Goal: Task Accomplishment & Management: Use online tool/utility

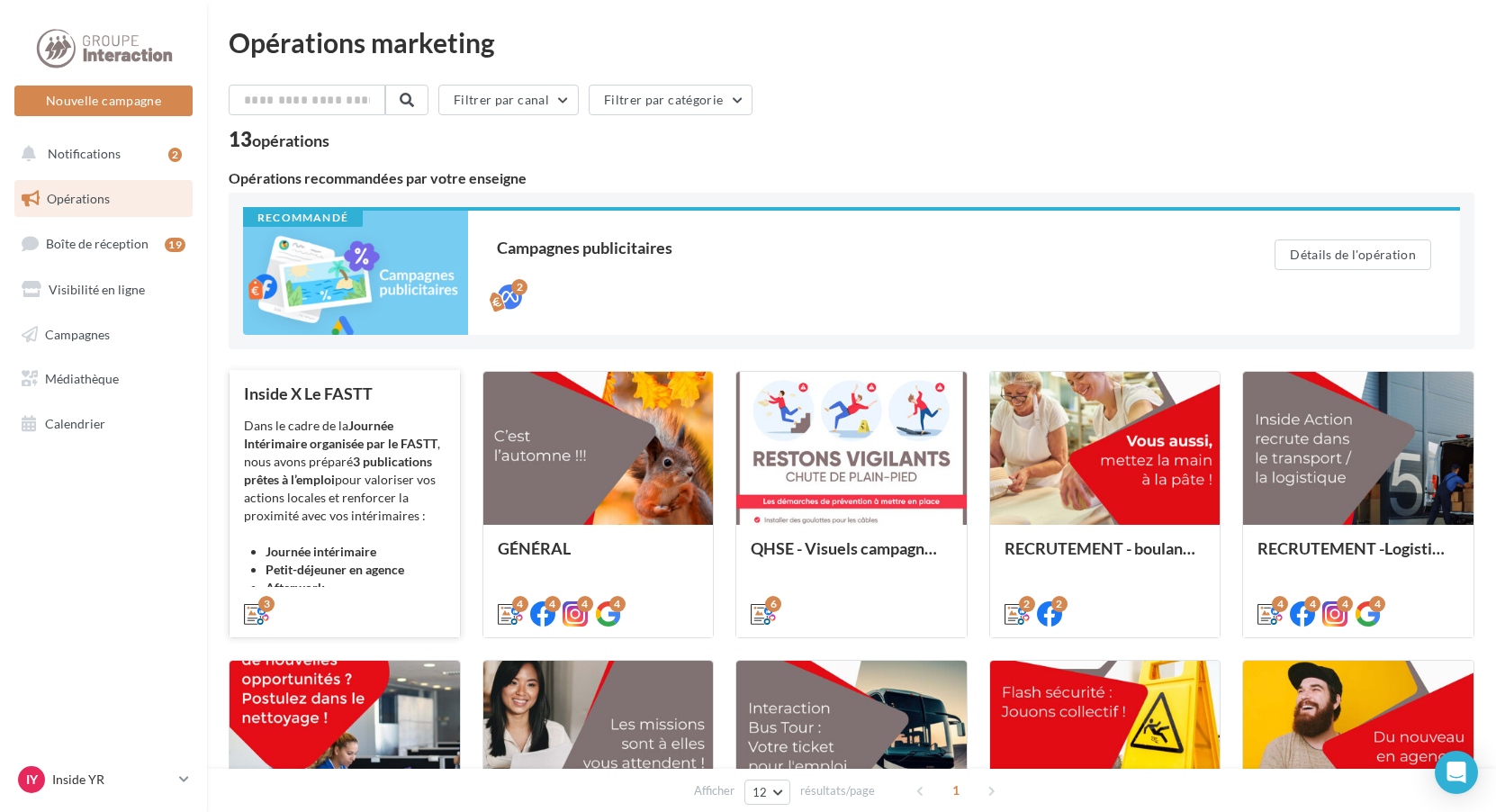
click at [322, 515] on div "Dans le cadre de la Journée Intérimaire organisée par le FASTT , nous avons pré…" at bounding box center [344, 506] width 202 height 180
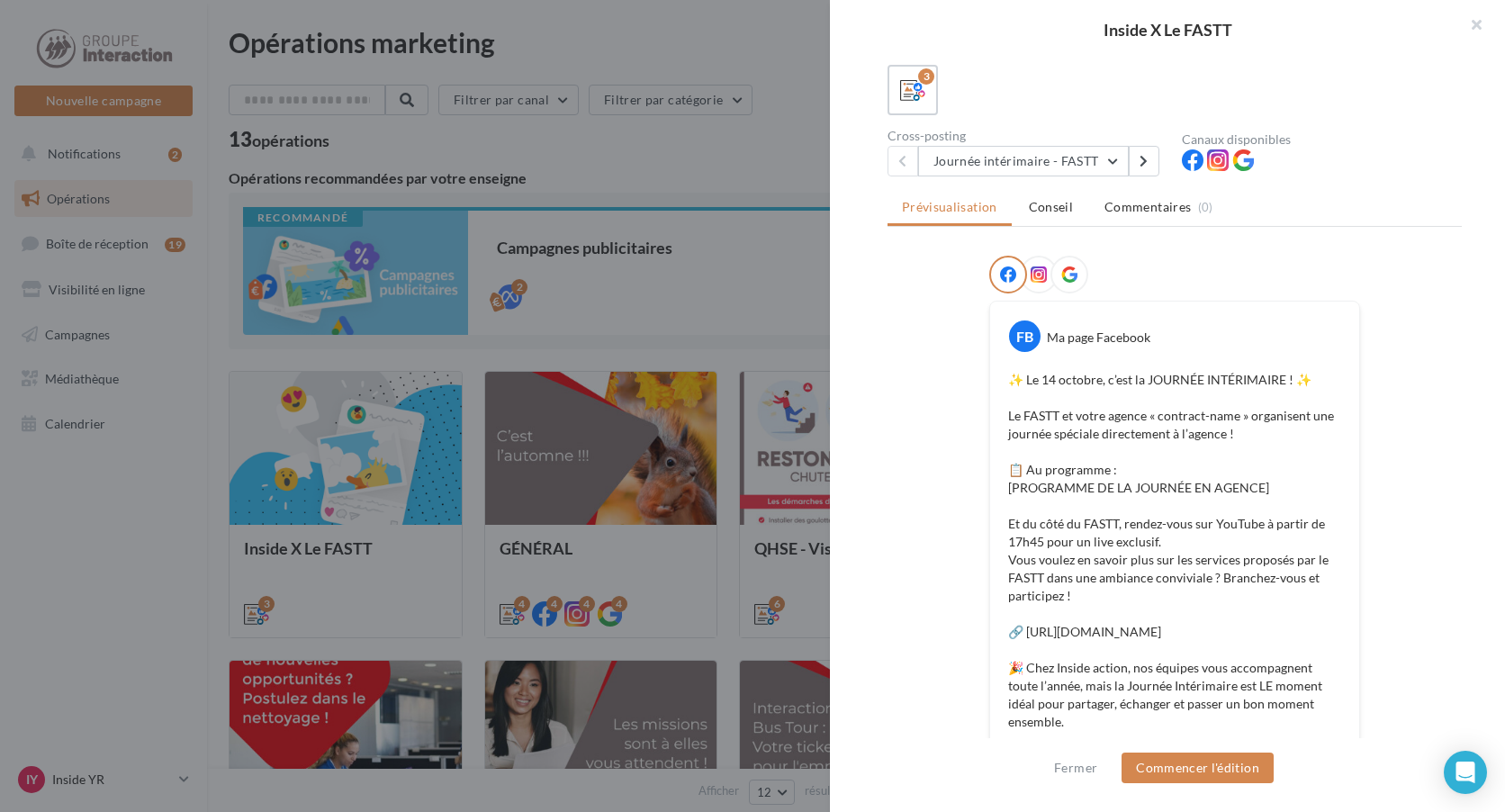
scroll to position [360, 0]
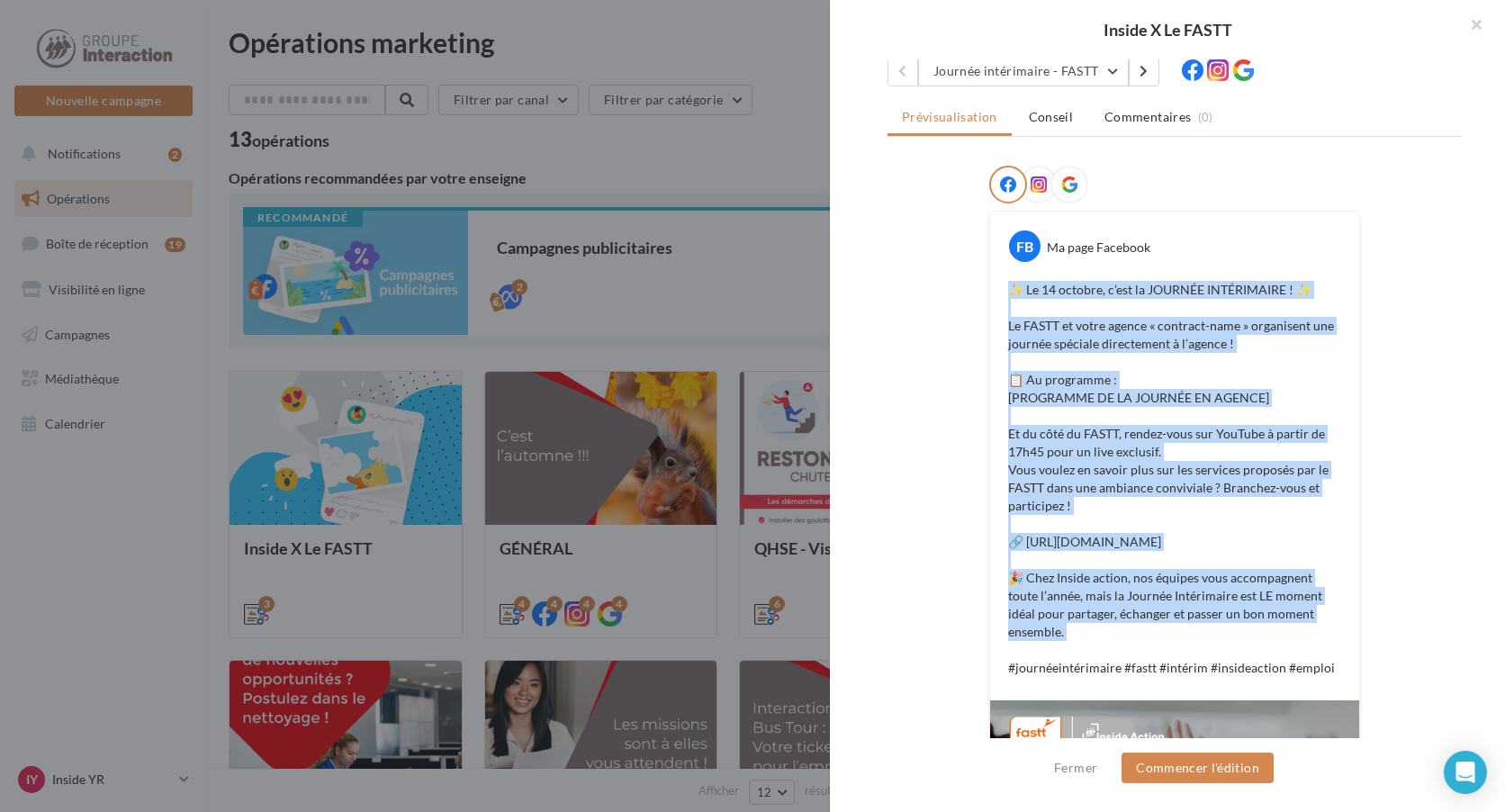
drag, startPoint x: 1007, startPoint y: 290, endPoint x: 1310, endPoint y: 642, distance: 464.4
click at [1310, 642] on p "✨ Le 14 octobre, c’est la JOURNÉE INTÉRIMAIRE ! ✨ Le FASTT et votre agence « co…" at bounding box center [1174, 478] width 333 height 396
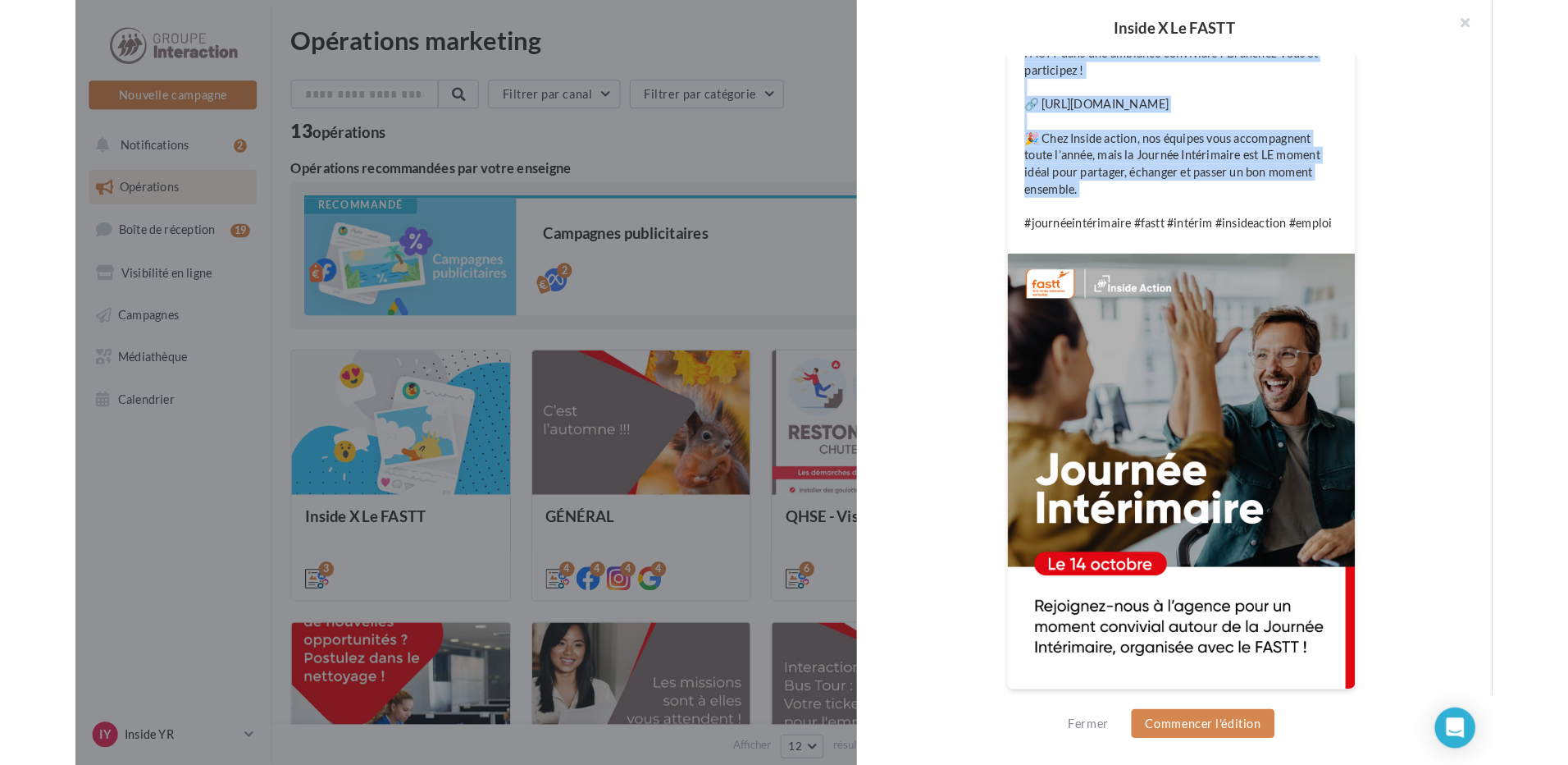
scroll to position [639, 0]
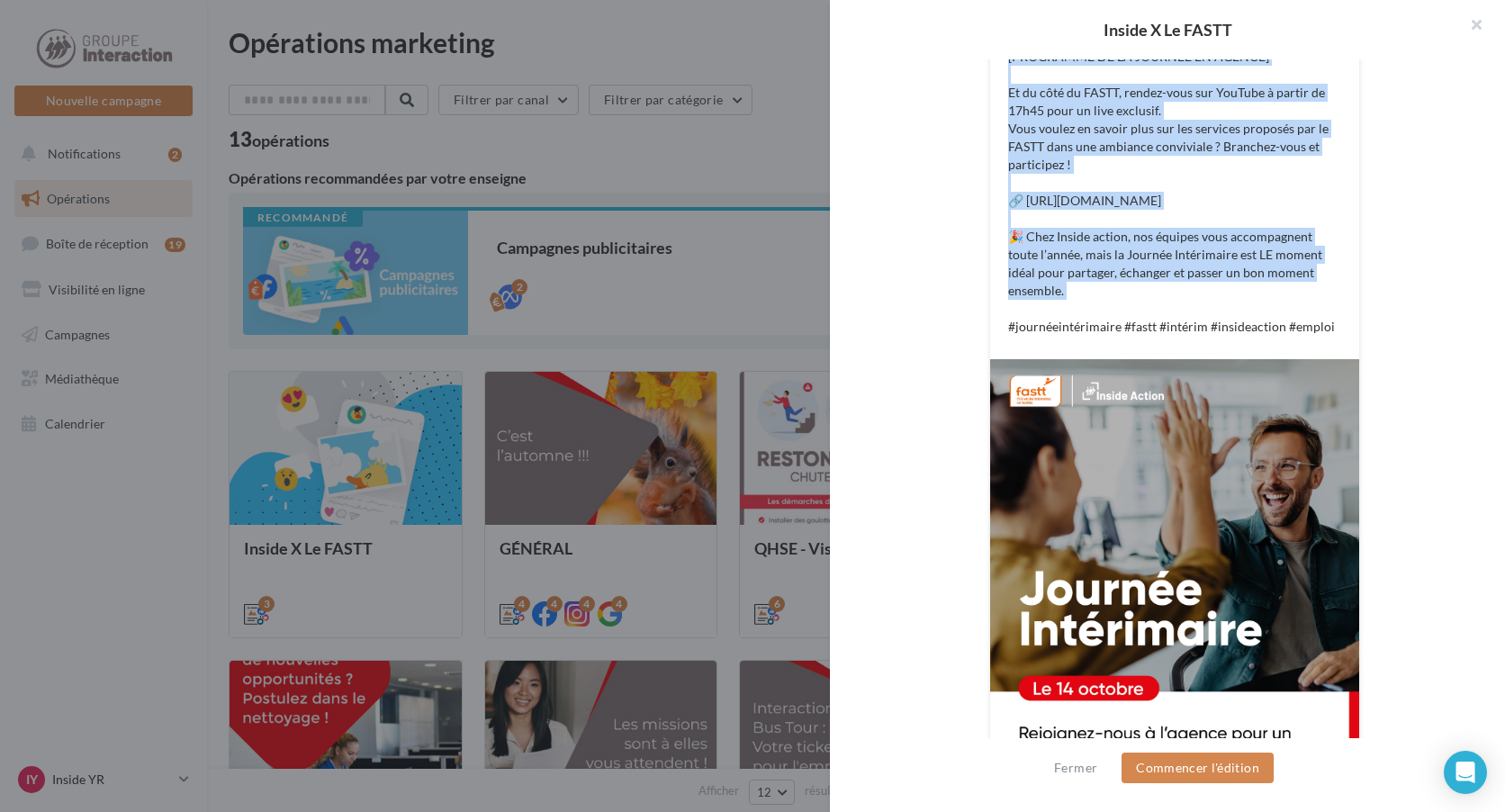
copy p "✨ Le 14 octobre, c’est la JOURNÉE INTÉRIMAIRE ! ✨ Le FASTT et votre agence « co…"
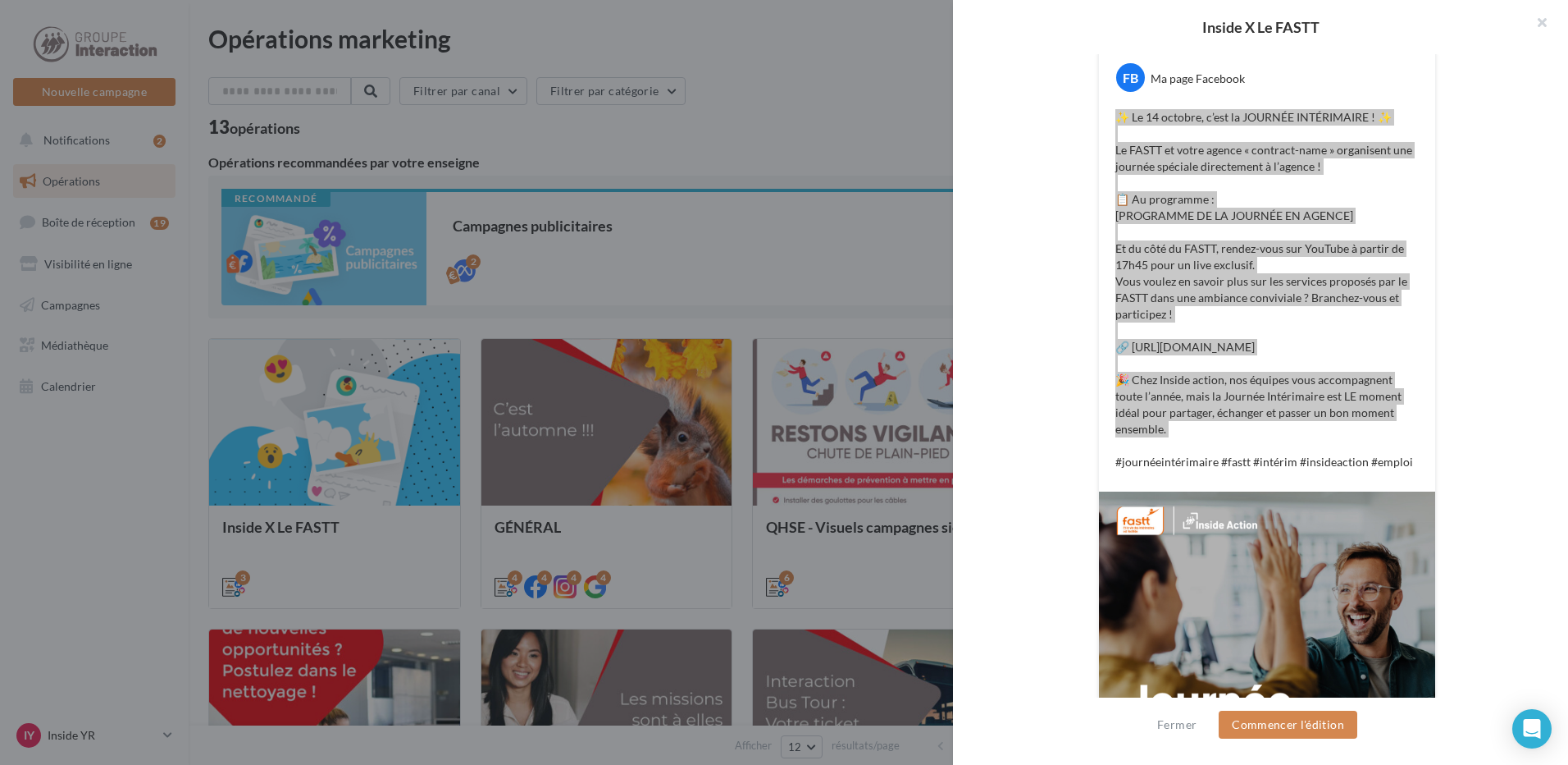
scroll to position [393, 0]
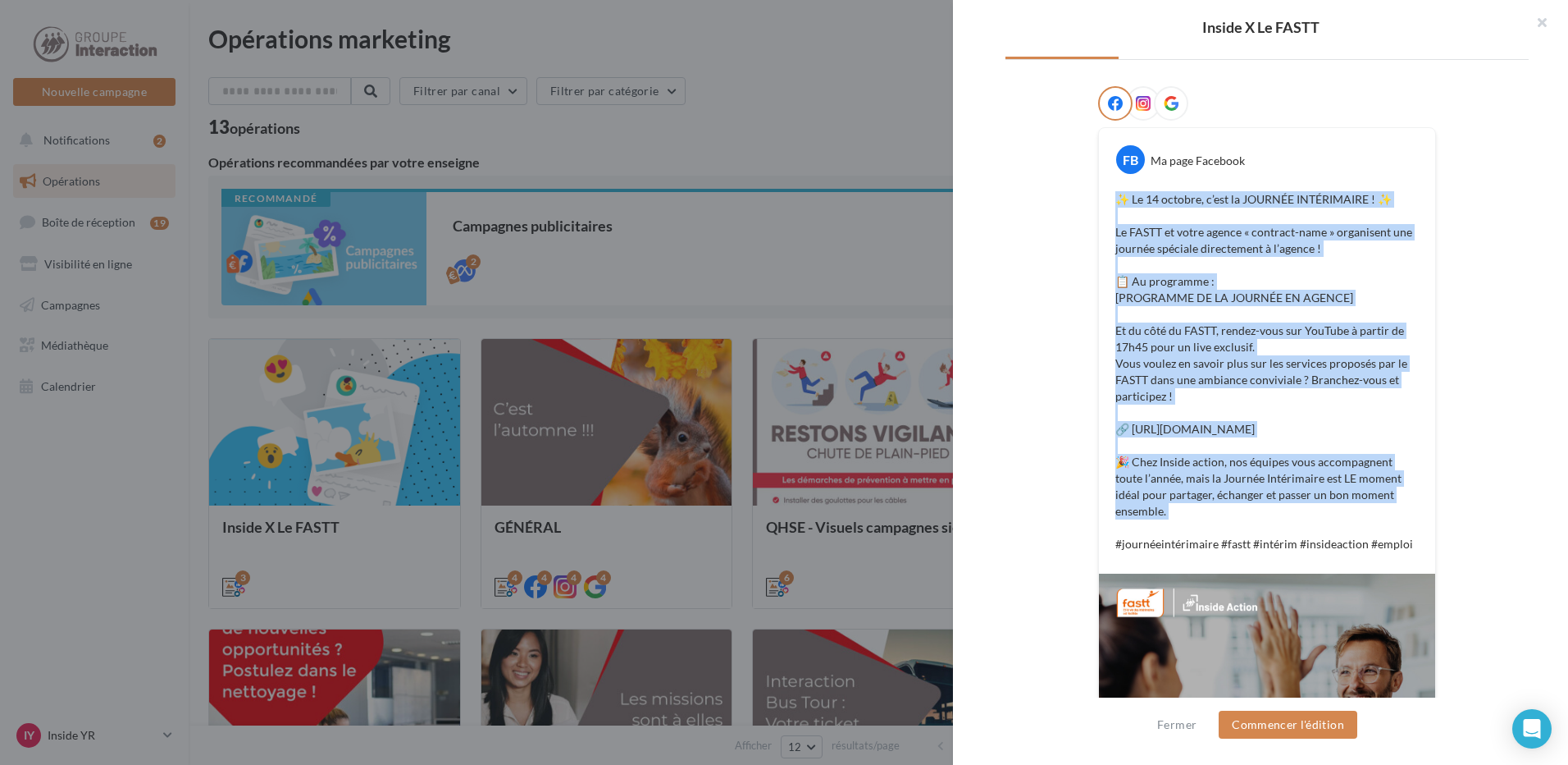
copy p "✨ Le 14 octobre, c’est la JOURNÉE INTÉRIMAIRE ! ✨ Le FASTT et votre agence « co…"
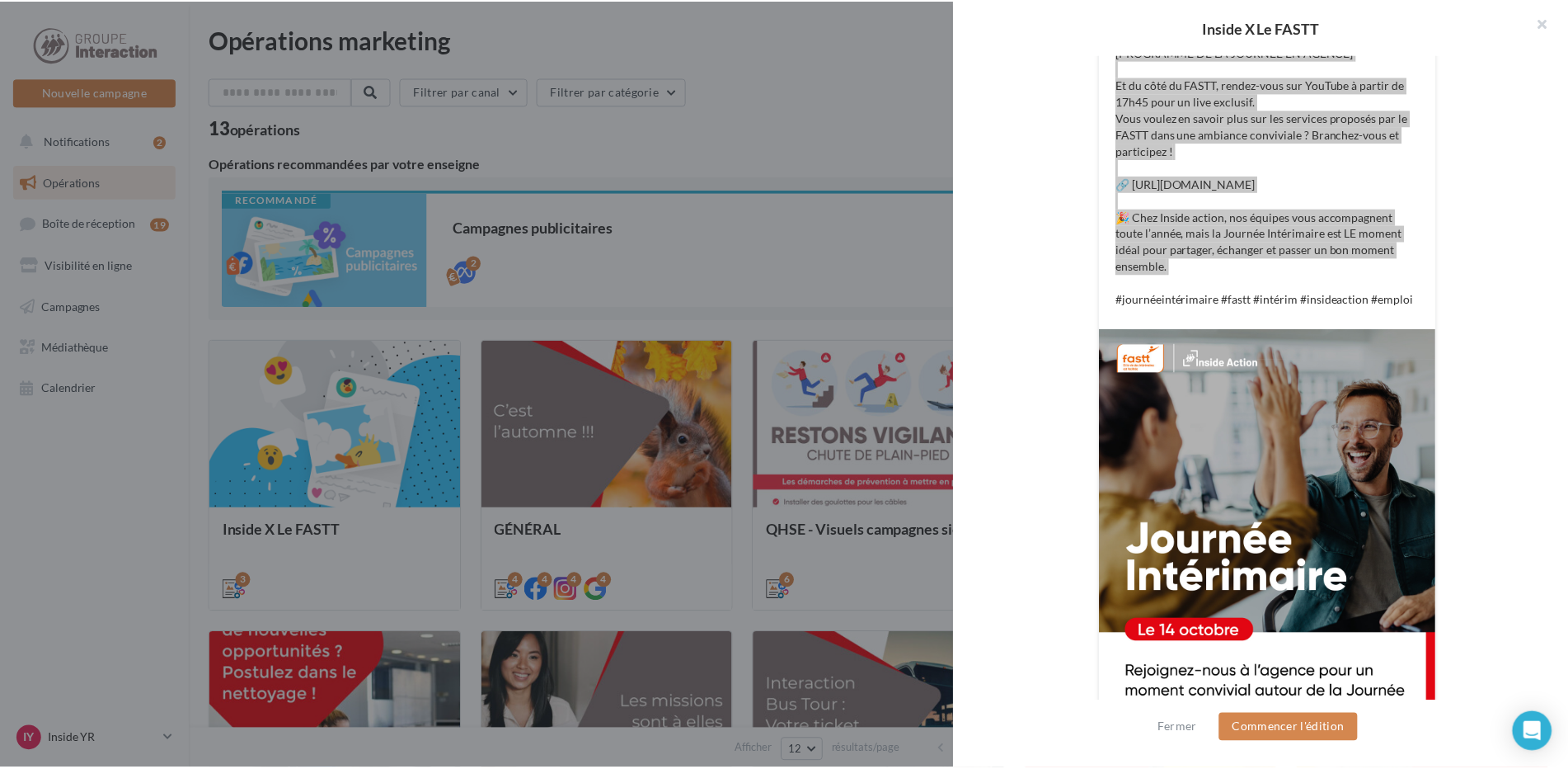
scroll to position [700, 0]
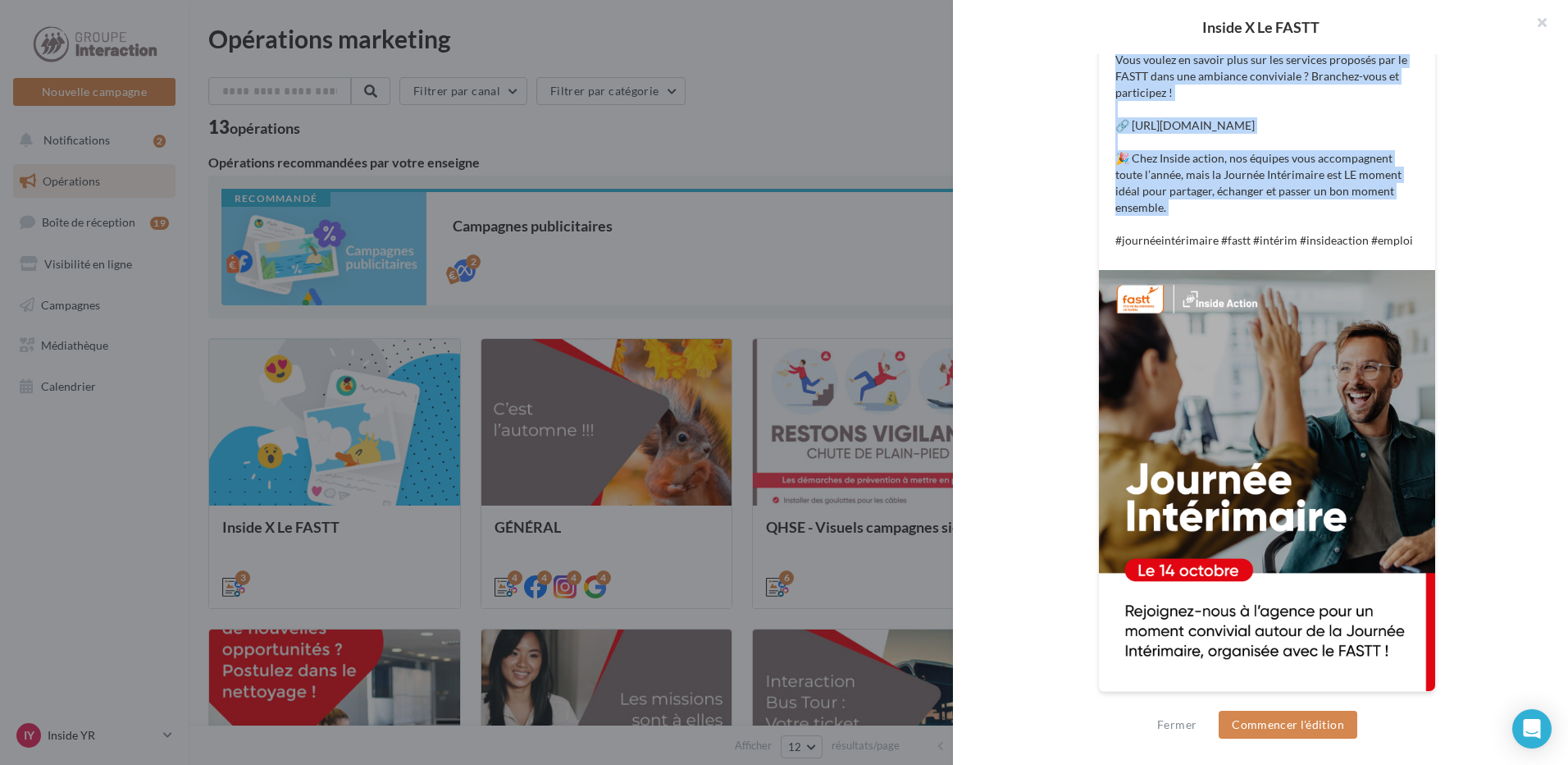
click at [1318, 490] on img at bounding box center [1267, 480] width 337 height 421
click at [666, 139] on div at bounding box center [784, 382] width 1568 height 765
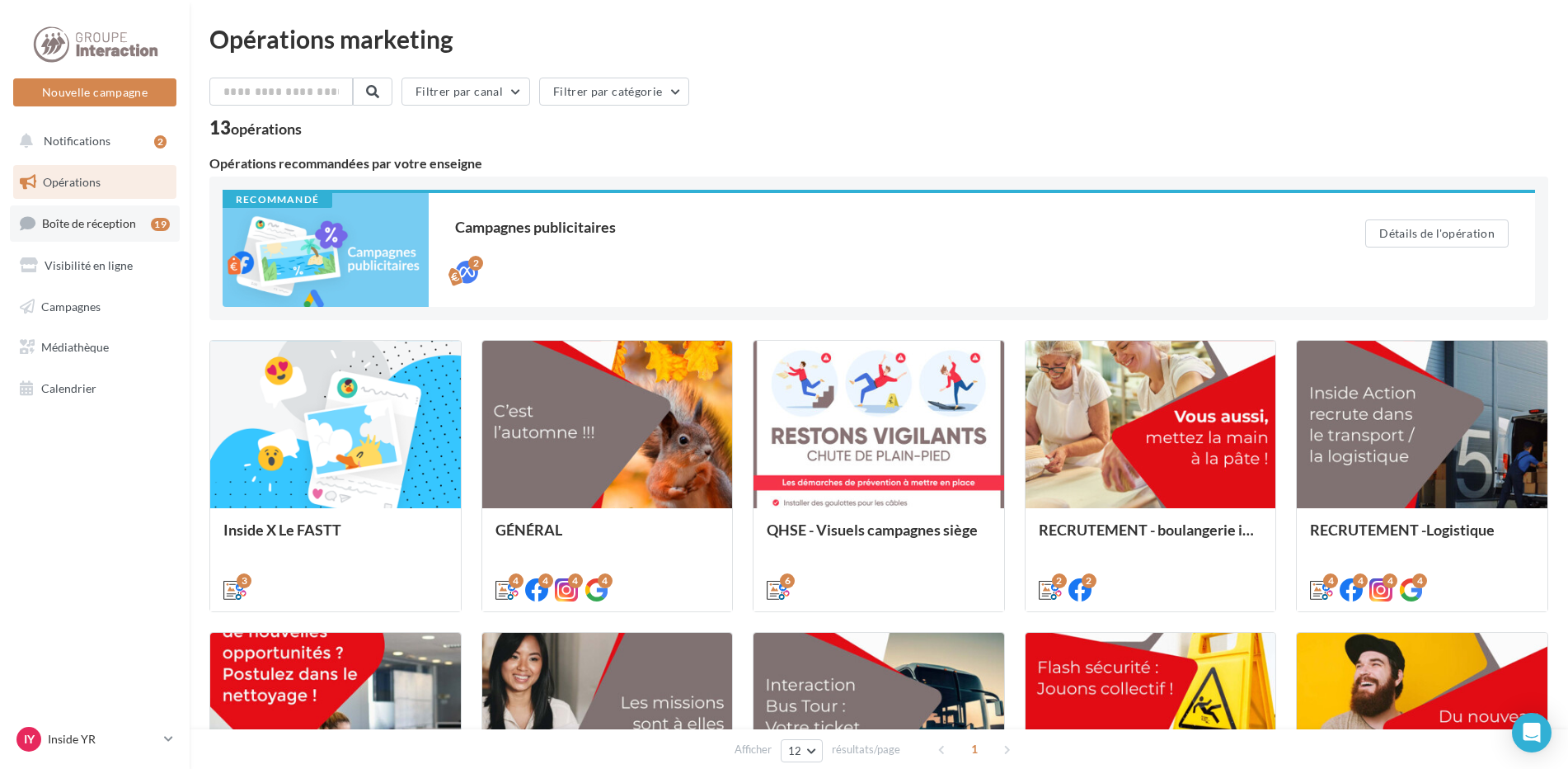
click at [107, 230] on span "Boîte de réception" at bounding box center [89, 224] width 94 height 14
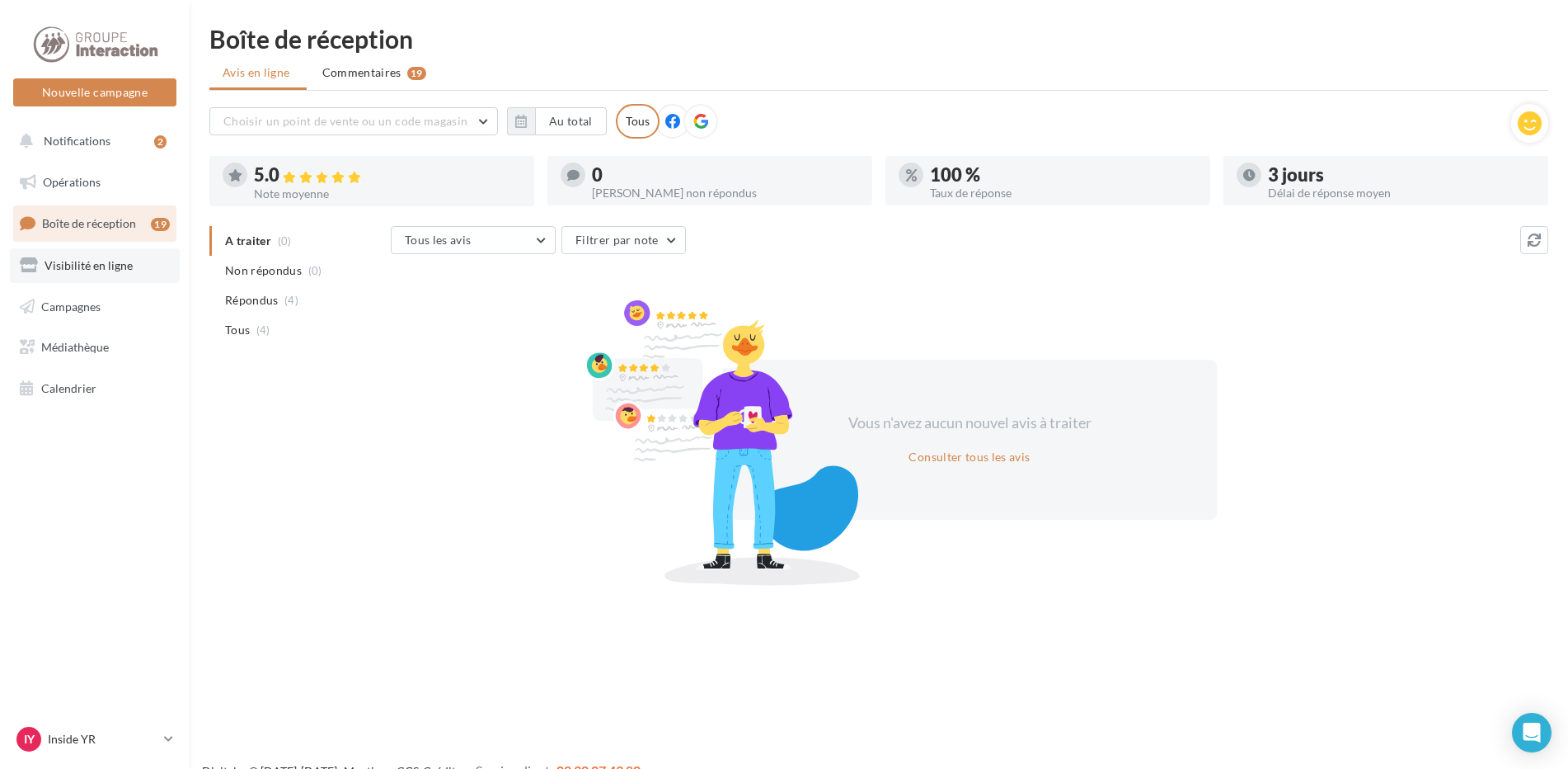
click at [118, 264] on span "Visibilité en ligne" at bounding box center [88, 265] width 88 height 14
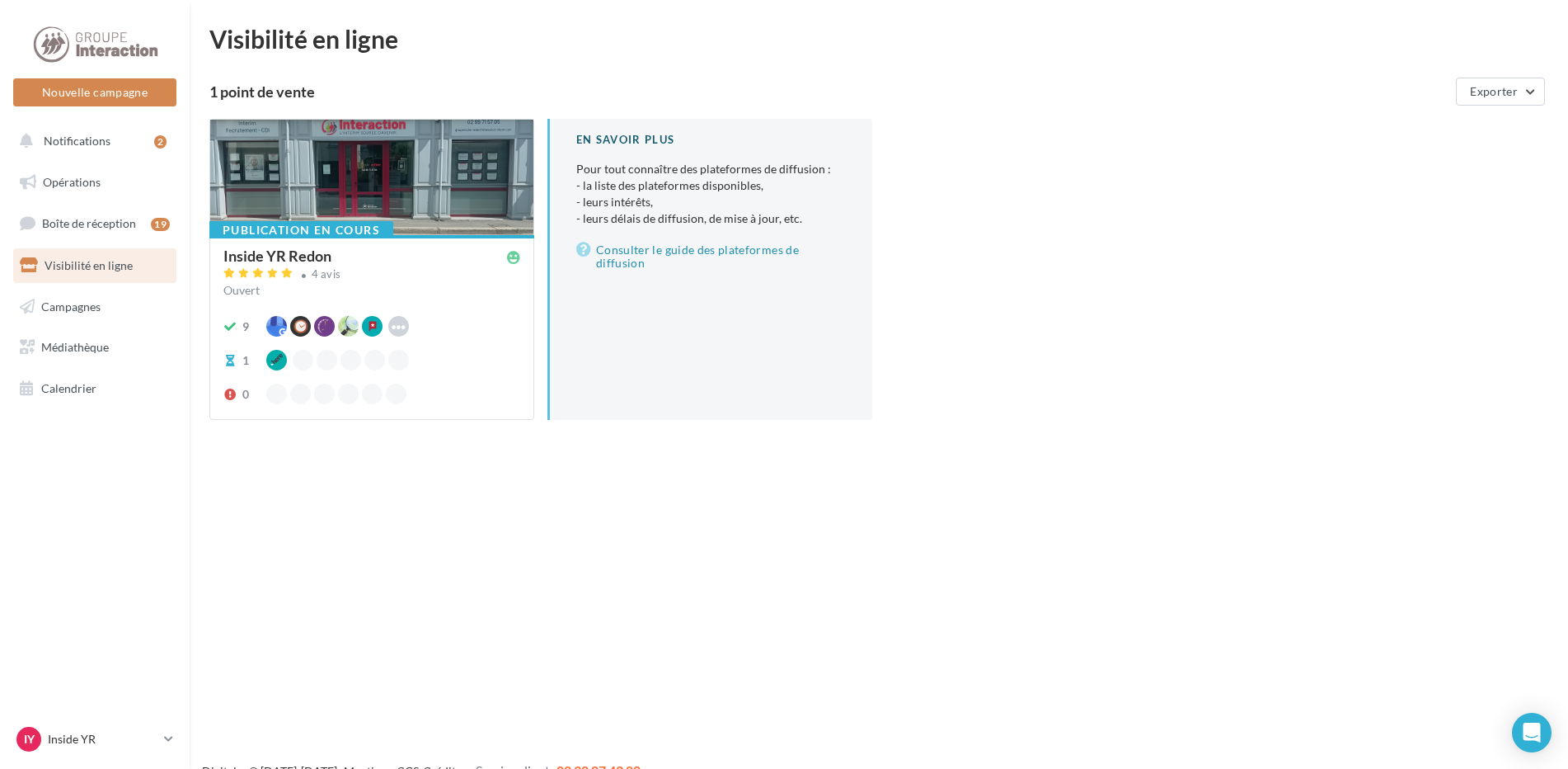
click at [103, 307] on link "Campagnes" at bounding box center [95, 307] width 170 height 34
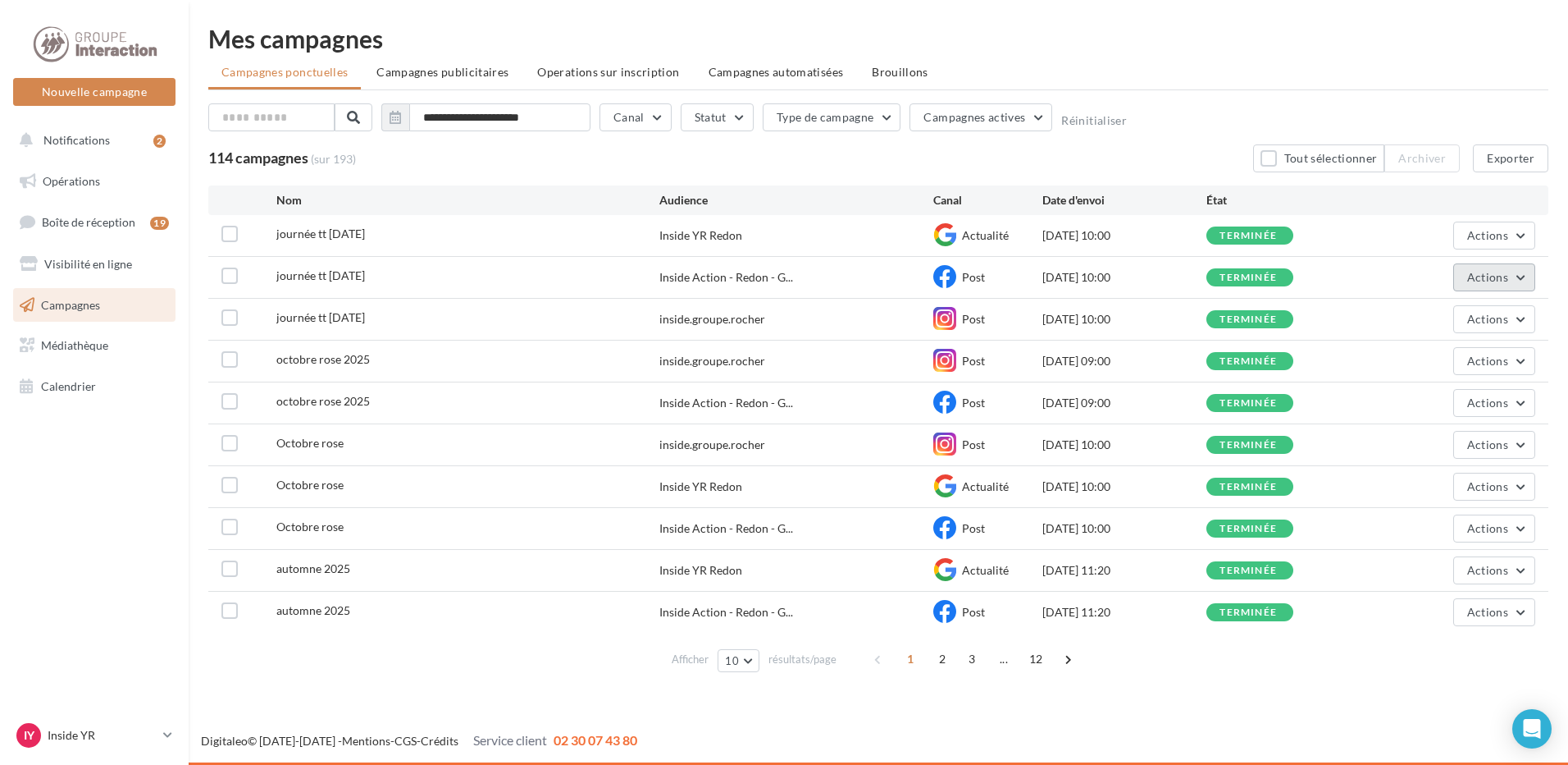
click at [1495, 284] on button "Actions" at bounding box center [1494, 278] width 82 height 28
click at [1448, 318] on button "Voir les résultats" at bounding box center [1453, 316] width 164 height 43
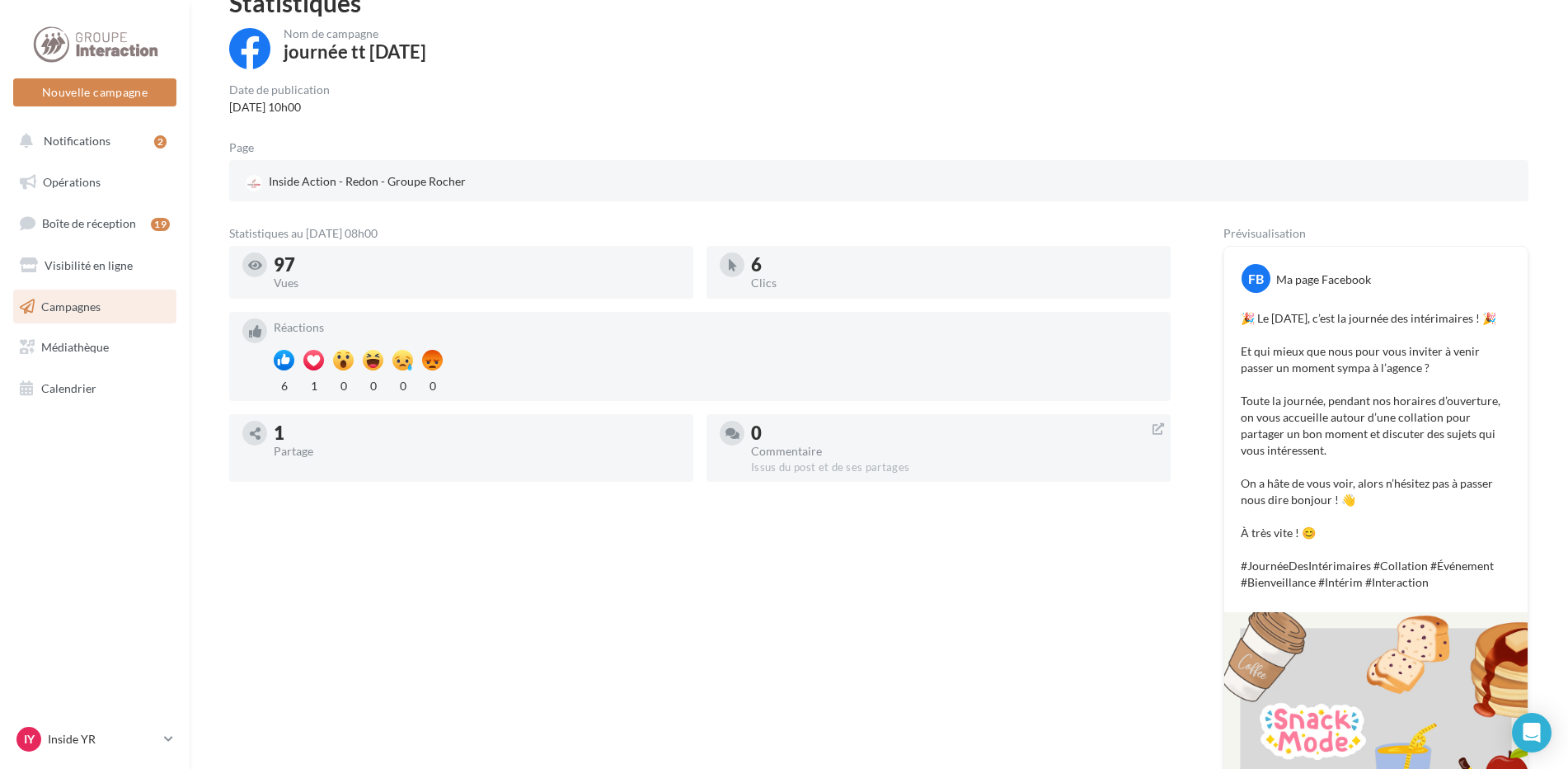
scroll to position [165, 0]
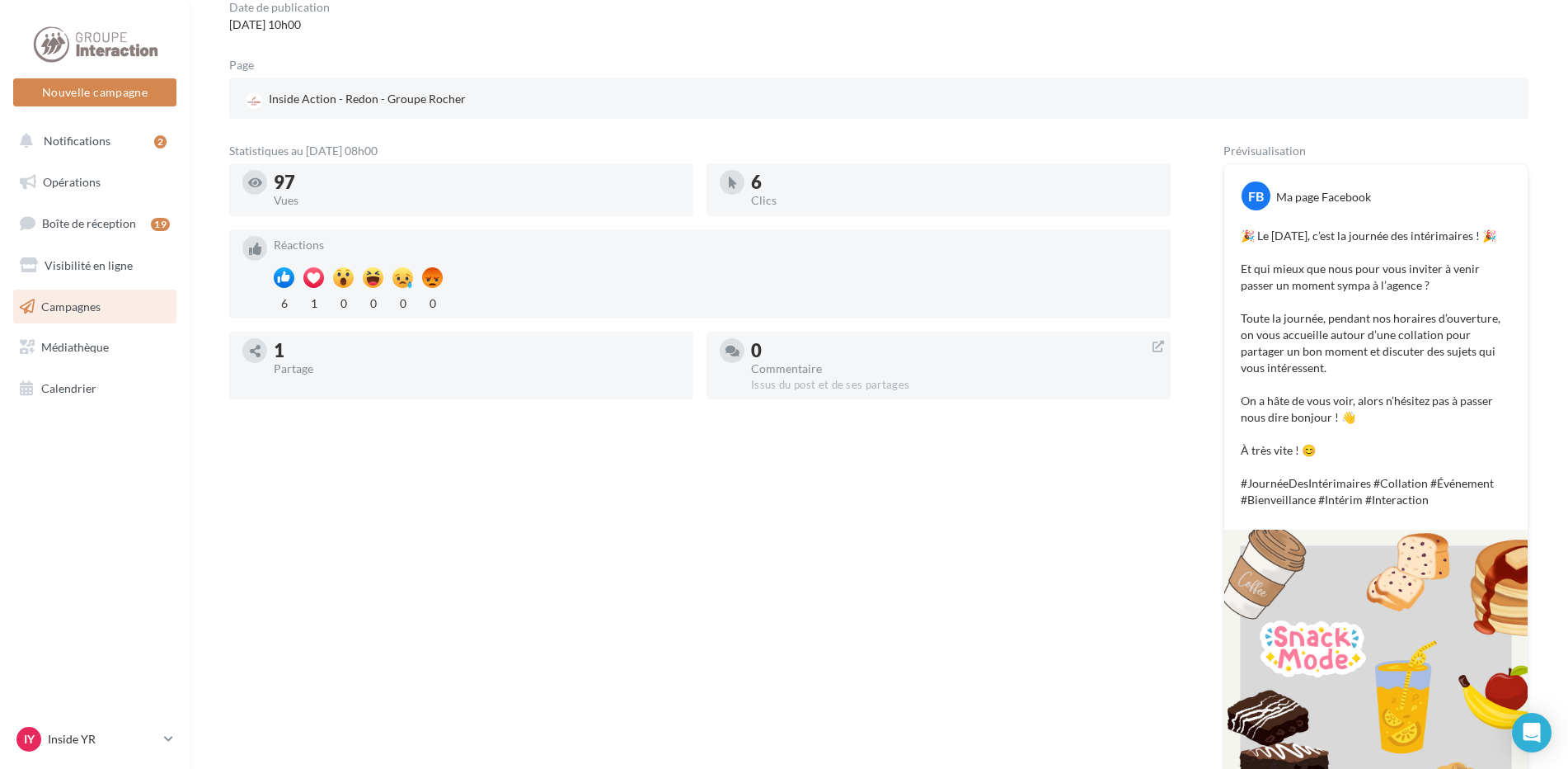
click at [1244, 331] on p "🎉 Le [DATE], c’est la journée des intérimaires ! 🎉 Et qui mieux que nous pour v…" at bounding box center [1376, 368] width 270 height 280
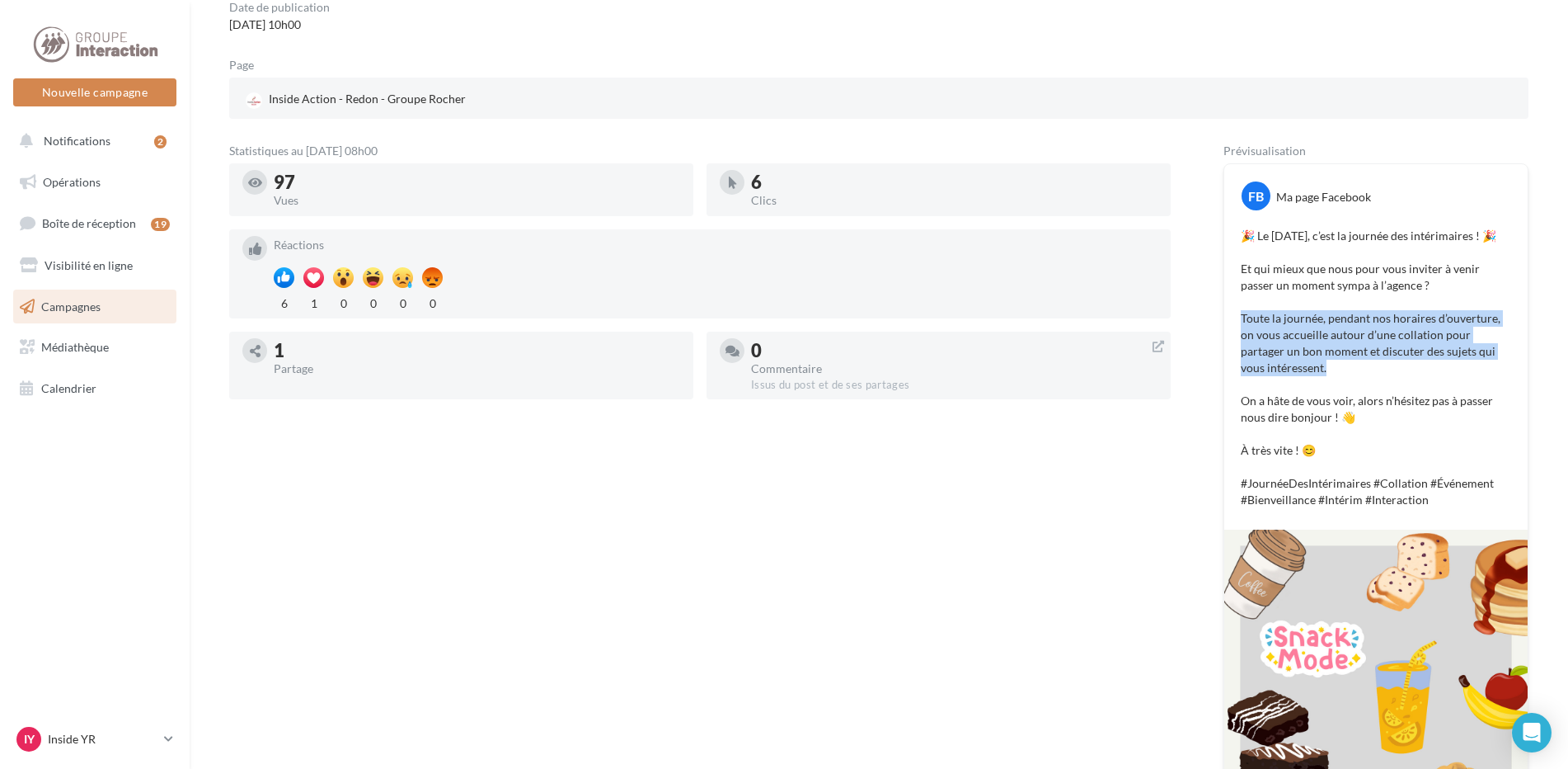
drag, startPoint x: 1242, startPoint y: 333, endPoint x: 1474, endPoint y: 384, distance: 237.5
click at [1474, 384] on p "🎉 Le [DATE], c’est la journée des intérimaires ! 🎉 Et qui mieux que nous pour v…" at bounding box center [1376, 368] width 270 height 280
copy p "Toute la journée, pendant nos horaires d’ouverture, on vous accueille autour d’…"
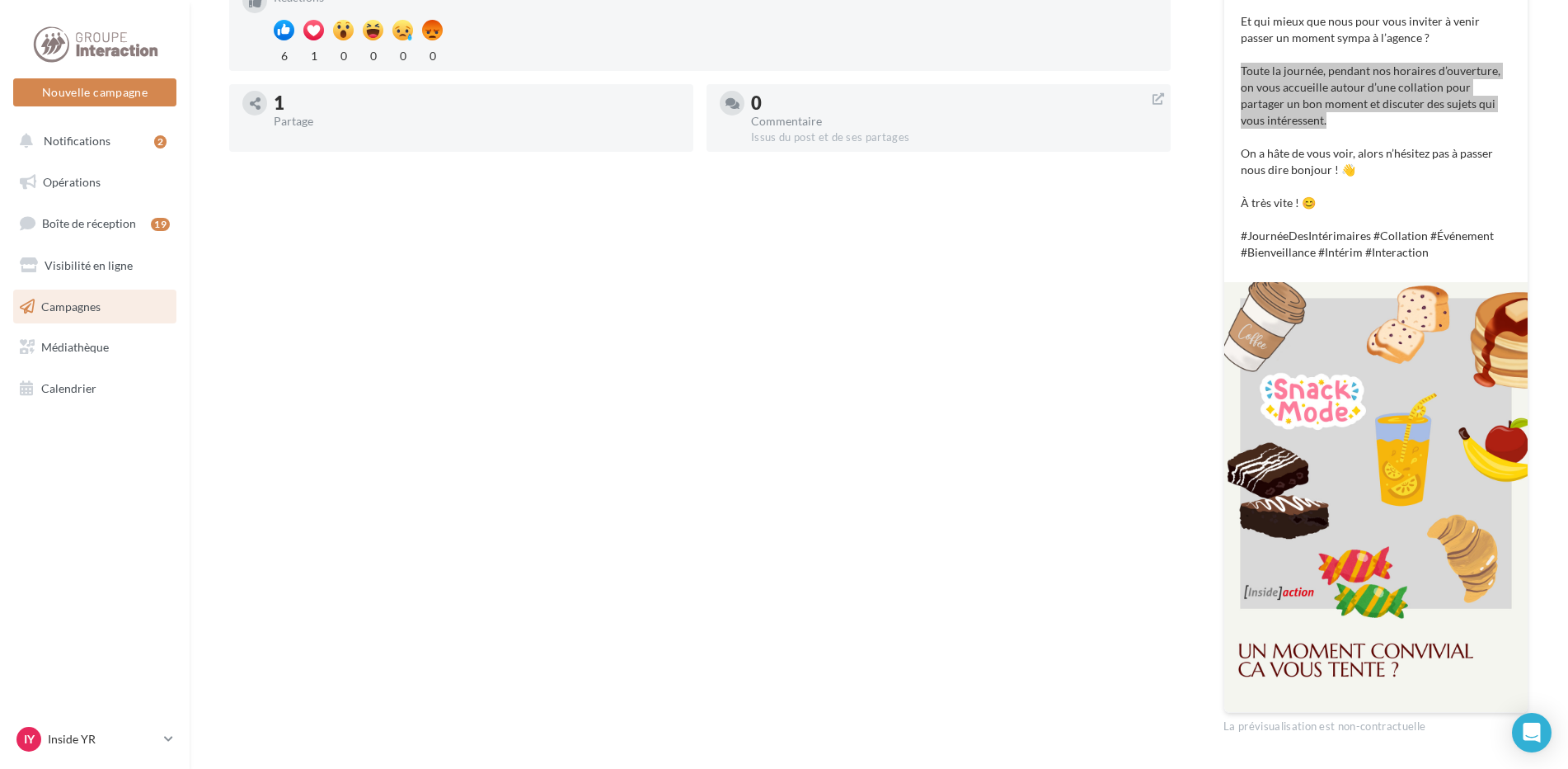
scroll to position [0, 0]
